Goal: Task Accomplishment & Management: Manage account settings

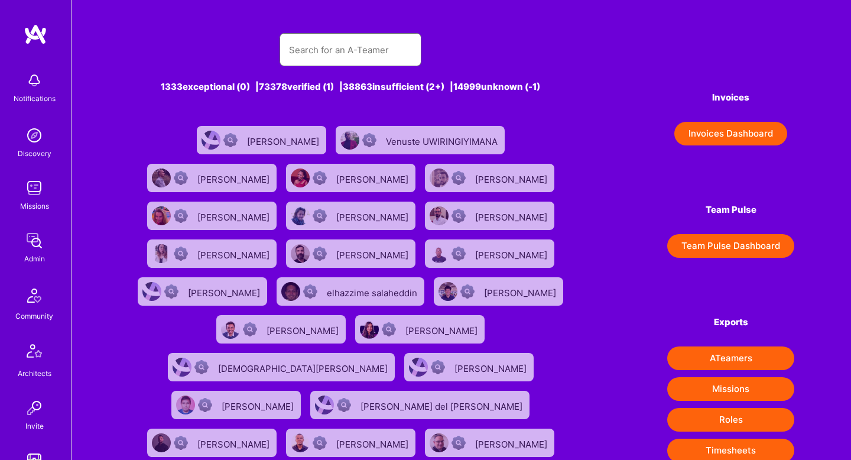
click at [335, 50] on input "text" at bounding box center [350, 50] width 123 height 30
type input "[PERSON_NAME]"
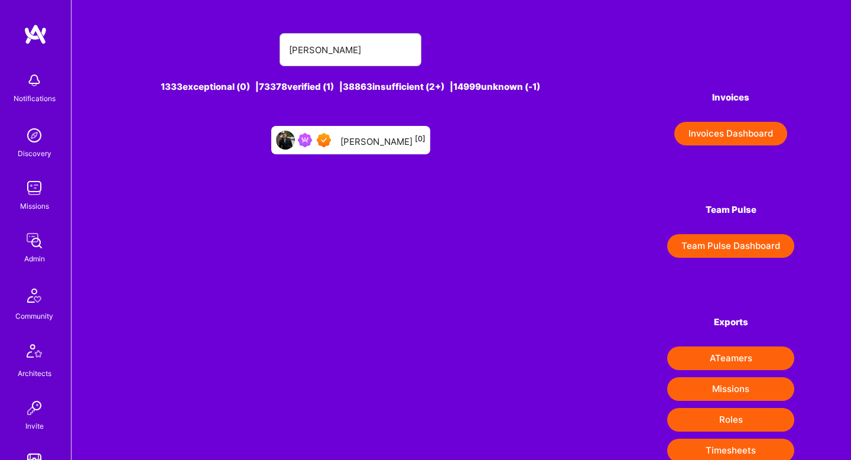
click at [364, 141] on div "[PERSON_NAME] [0]" at bounding box center [382, 139] width 85 height 15
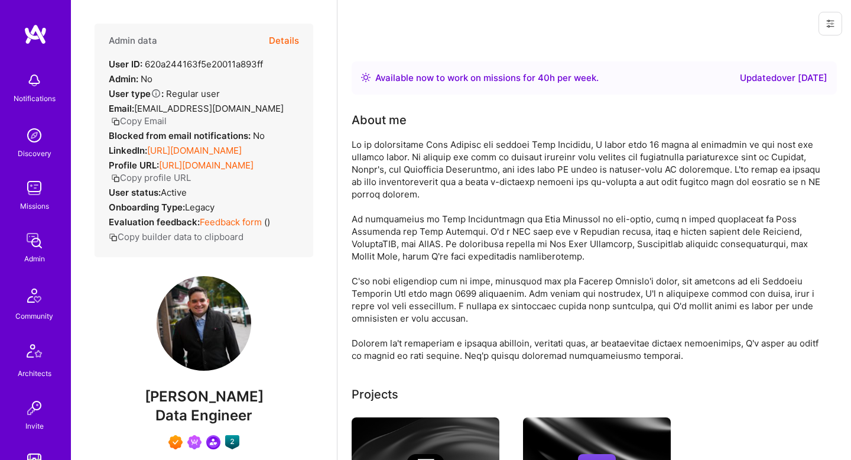
click at [423, 158] on div at bounding box center [588, 249] width 473 height 223
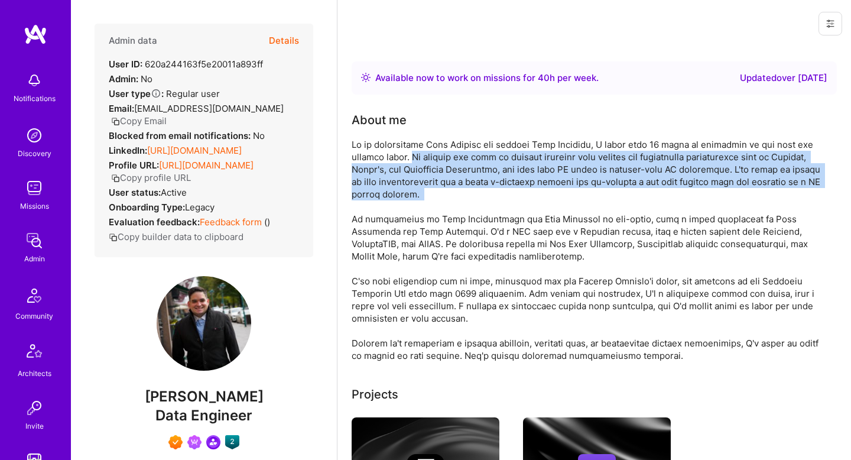
drag, startPoint x: 423, startPoint y: 158, endPoint x: 553, endPoint y: 187, distance: 133.2
click at [553, 187] on div at bounding box center [588, 249] width 473 height 223
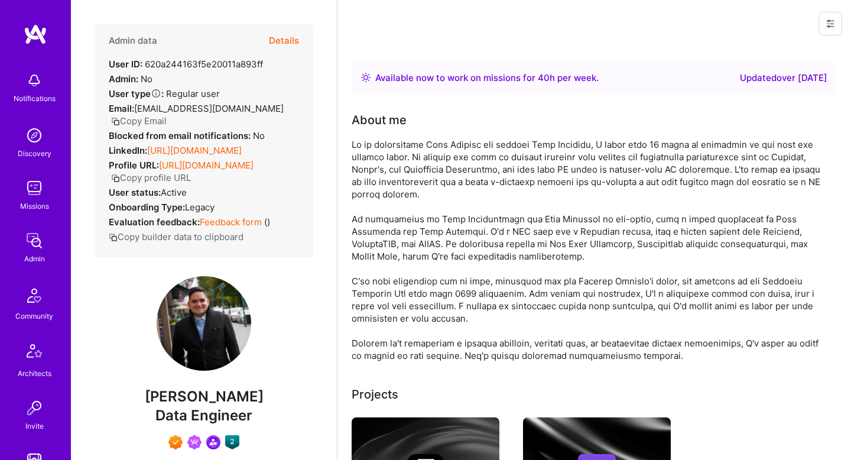
click at [421, 156] on div at bounding box center [588, 249] width 473 height 223
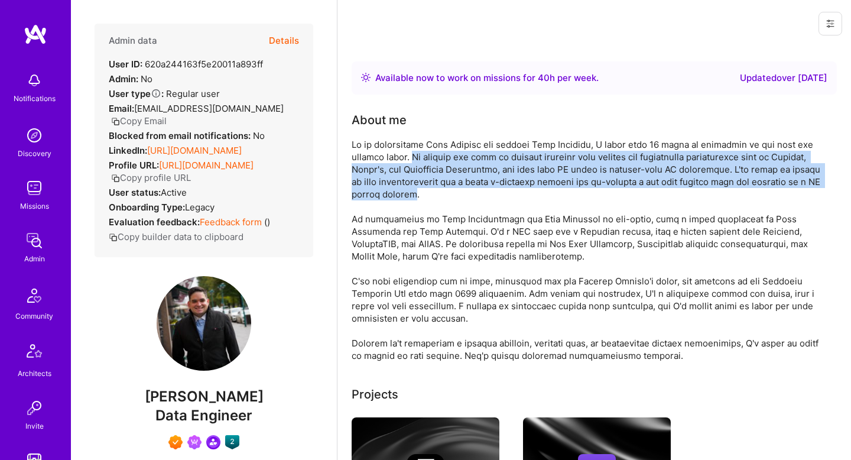
drag, startPoint x: 421, startPoint y: 156, endPoint x: 488, endPoint y: 193, distance: 77.0
click at [489, 194] on div at bounding box center [588, 249] width 473 height 223
copy div "My journey has seen me develop clinical data systems for prestigious institutio…"
click at [221, 400] on span "[PERSON_NAME]" at bounding box center [204, 397] width 219 height 18
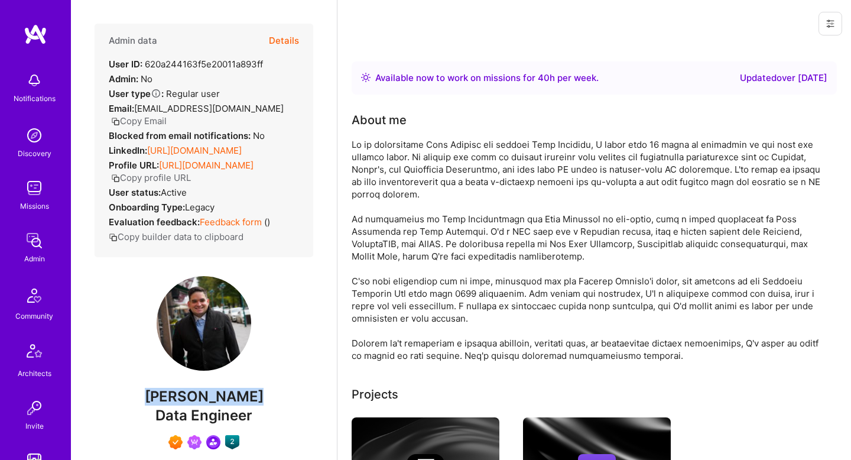
click at [221, 400] on span "[PERSON_NAME]" at bounding box center [204, 397] width 219 height 18
copy span "[PERSON_NAME]"
click at [282, 40] on button "Details" at bounding box center [284, 41] width 30 height 34
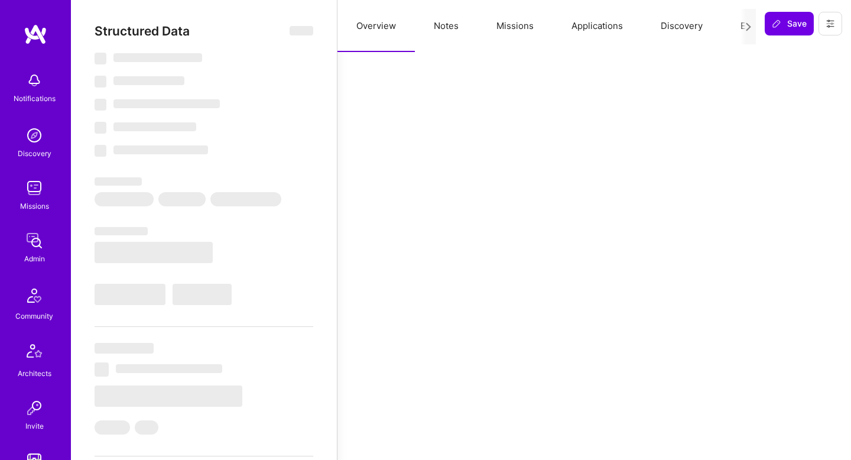
click at [447, 28] on button "Notes" at bounding box center [446, 26] width 63 height 52
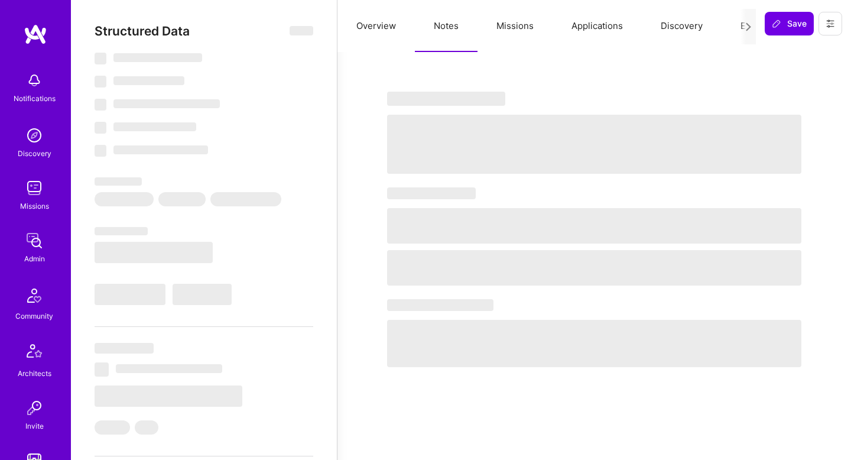
select select "Right Now"
select select "7"
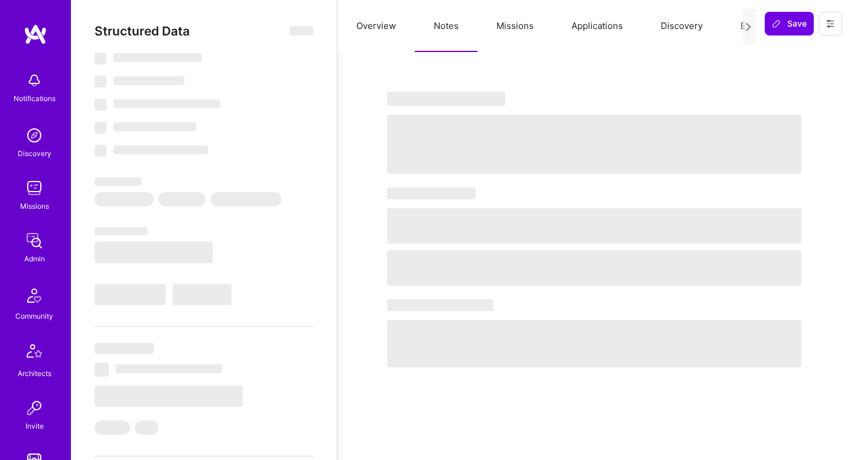
select select "CA"
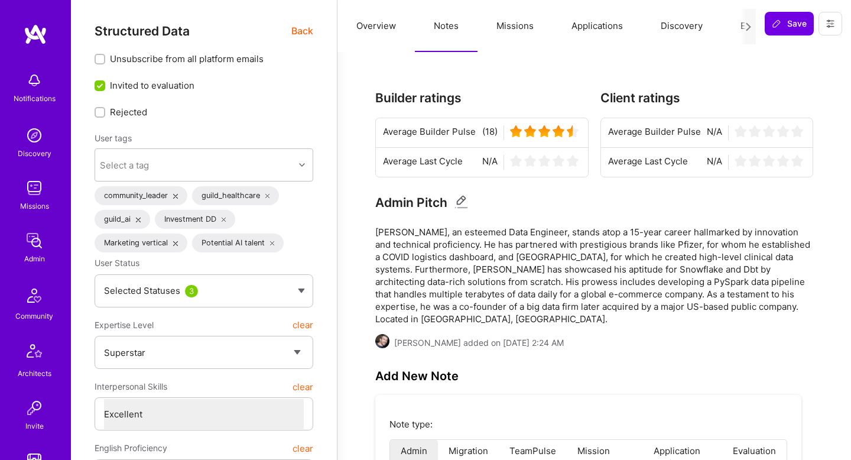
click at [462, 199] on icon at bounding box center [461, 202] width 14 height 14
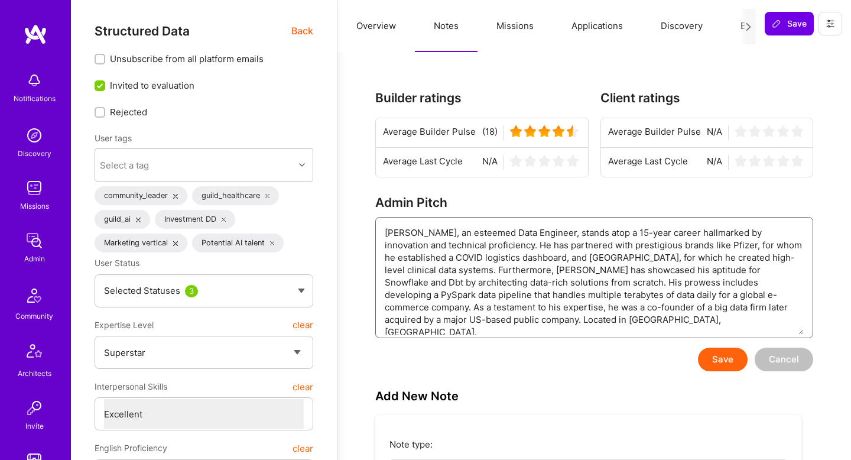
click at [398, 233] on textarea "[PERSON_NAME], an esteemed Data Engineer, stands atop a 15-year career hallmark…" at bounding box center [594, 275] width 419 height 117
click at [719, 363] on button "Save" at bounding box center [723, 360] width 50 height 24
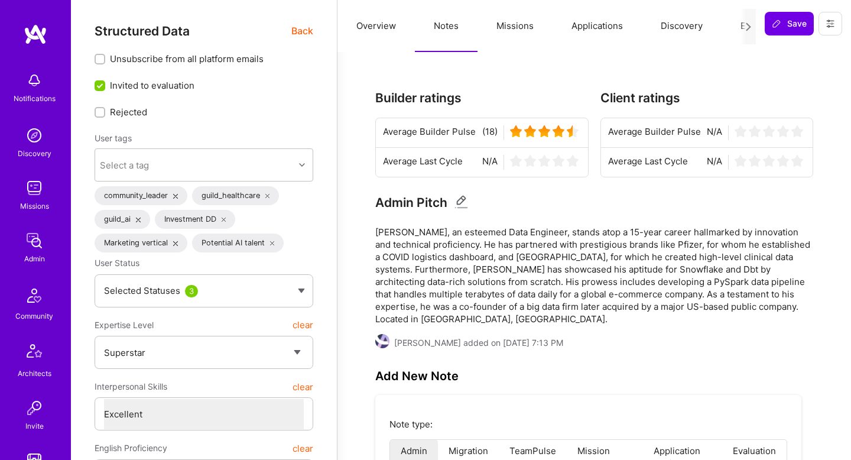
click at [304, 30] on span "Back" at bounding box center [302, 31] width 22 height 15
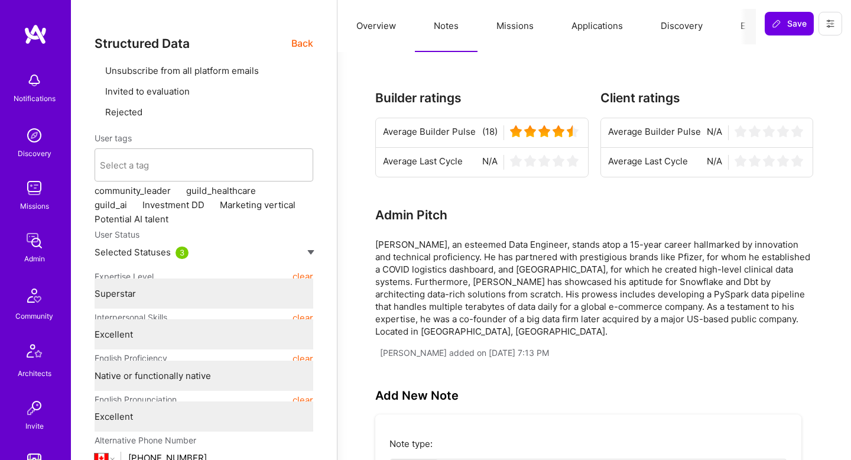
type textarea "x"
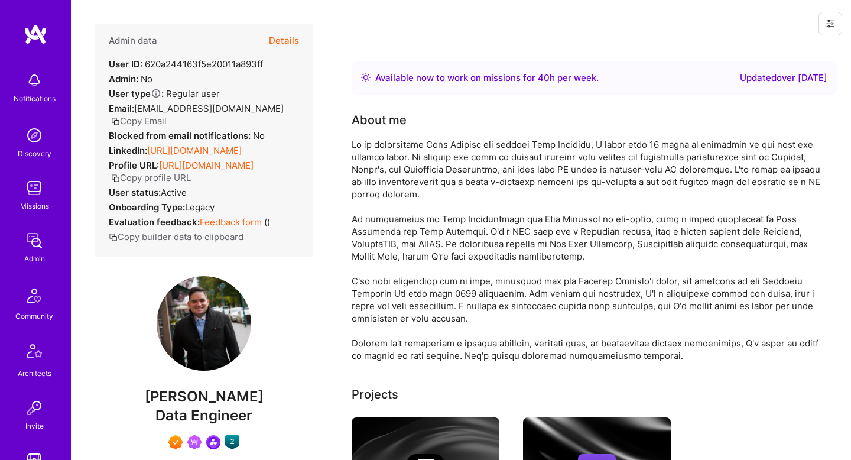
click at [167, 115] on button "Copy Email" at bounding box center [139, 121] width 56 height 12
